Goal: Transaction & Acquisition: Purchase product/service

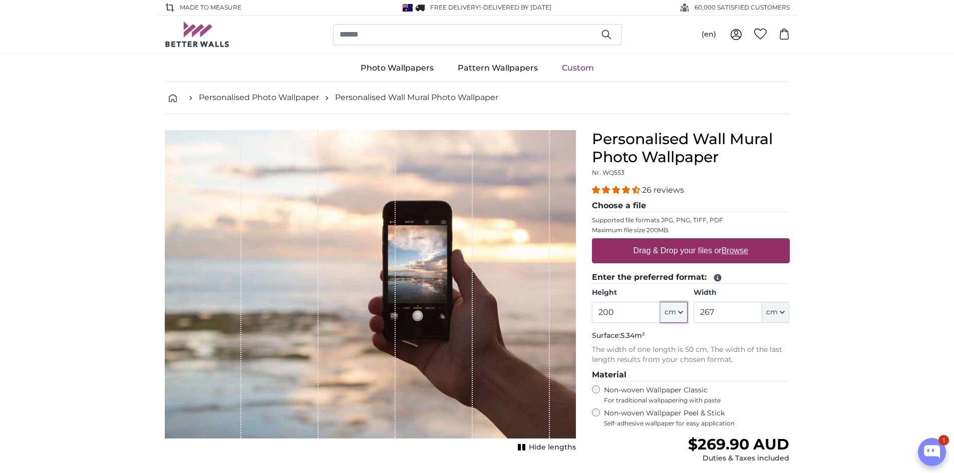
click at [678, 310] on icon "button" at bounding box center [680, 312] width 5 height 5
click at [618, 314] on input "200" at bounding box center [626, 312] width 69 height 21
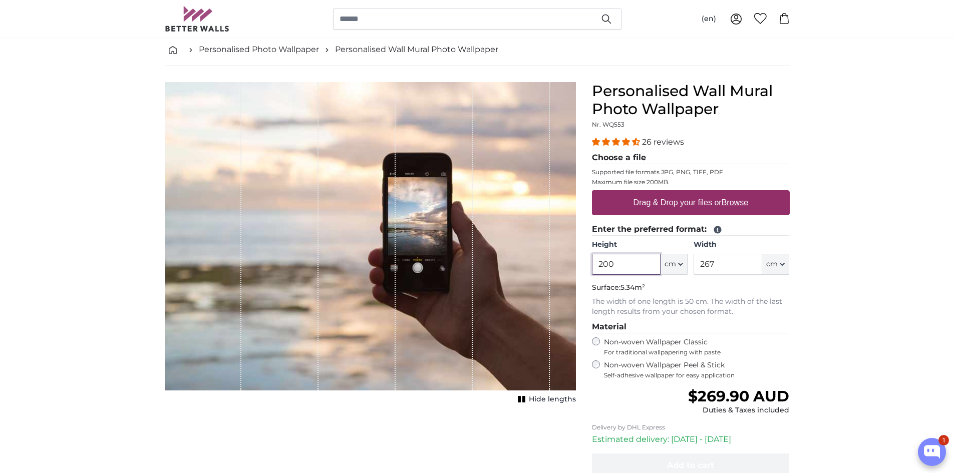
scroll to position [200, 0]
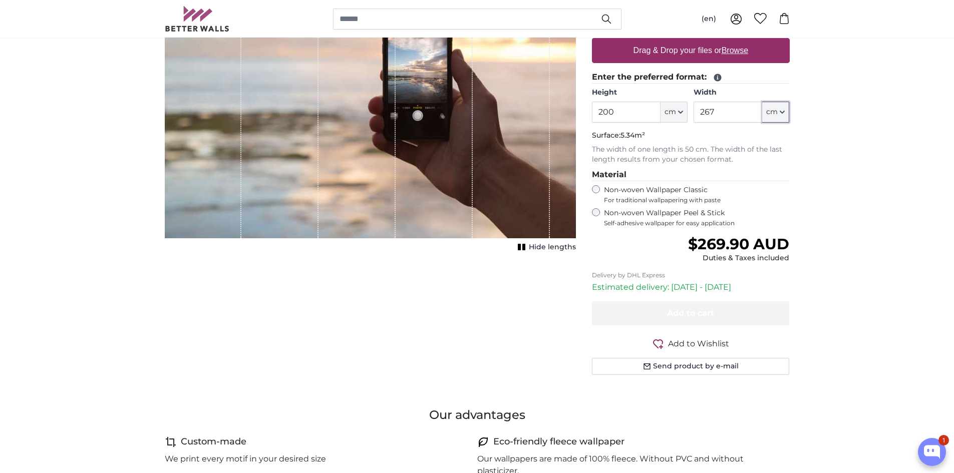
click at [779, 111] on icon "button" at bounding box center [781, 112] width 5 height 5
drag, startPoint x: 719, startPoint y: 113, endPoint x: 691, endPoint y: 117, distance: 28.3
click at [691, 117] on div "Height 200 ft cm Centimeter (cm) Inches (inch) Feet (ft. in.) Width 267 ft cm C…" at bounding box center [691, 105] width 198 height 35
type input "500"
drag, startPoint x: 616, startPoint y: 113, endPoint x: 588, endPoint y: 115, distance: 28.6
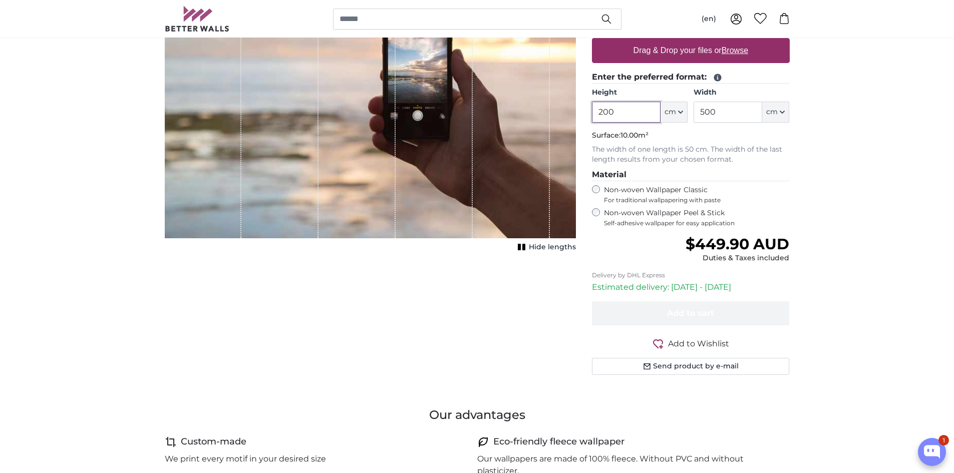
click at [588, 115] on div "Personalised Wall Mural Photo Wallpaper Nr. WQ553 26 reviews Choose a file Supp…" at bounding box center [691, 164] width 214 height 469
type input "300"
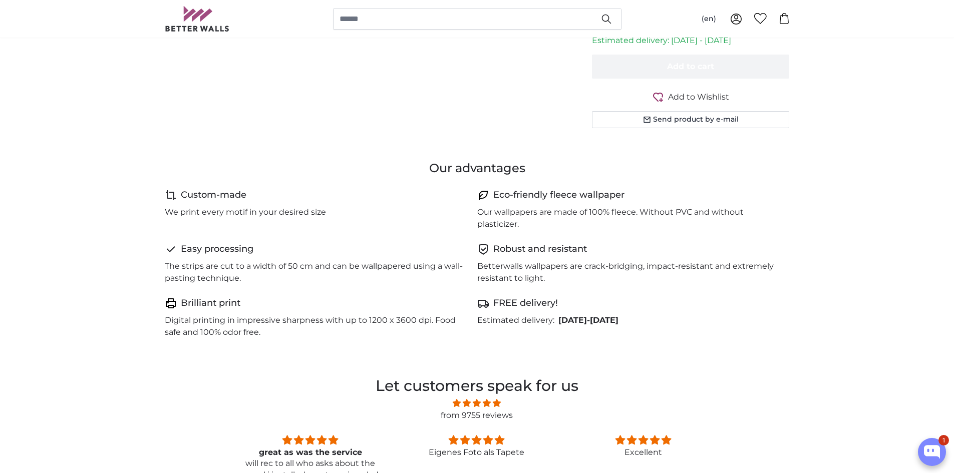
scroll to position [250, 0]
